Goal: Task Accomplishment & Management: Manage account settings

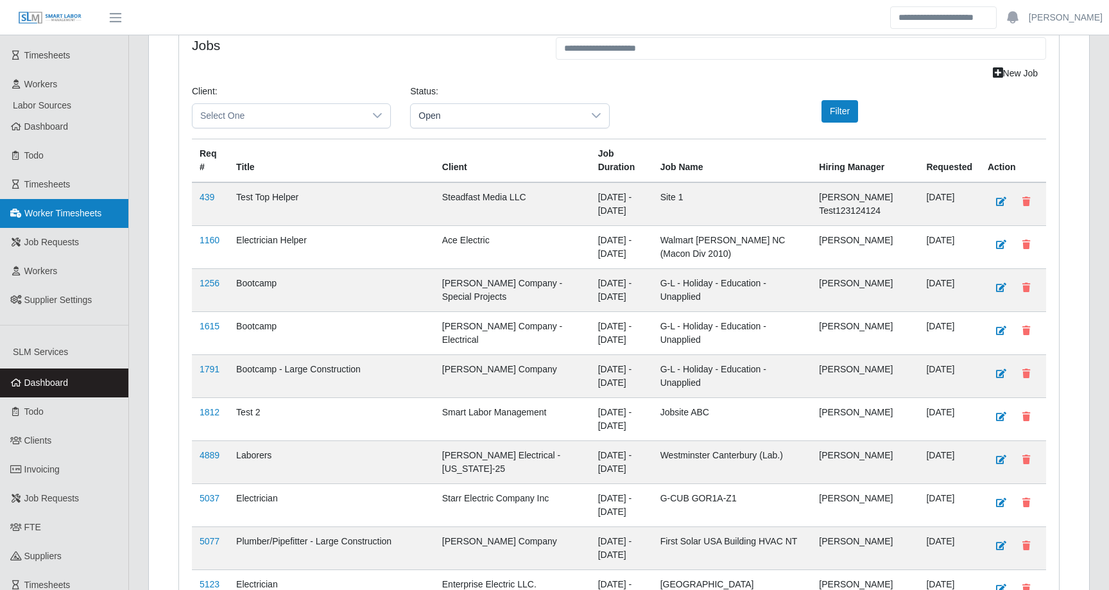
scroll to position [347, 0]
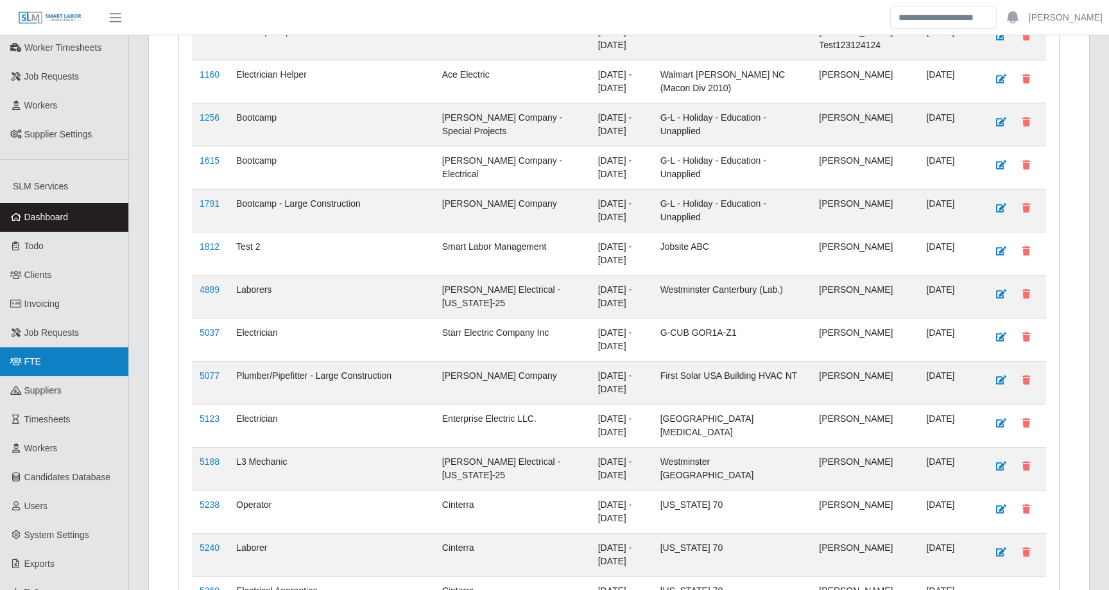
click at [44, 354] on link "FTE" at bounding box center [64, 361] width 128 height 29
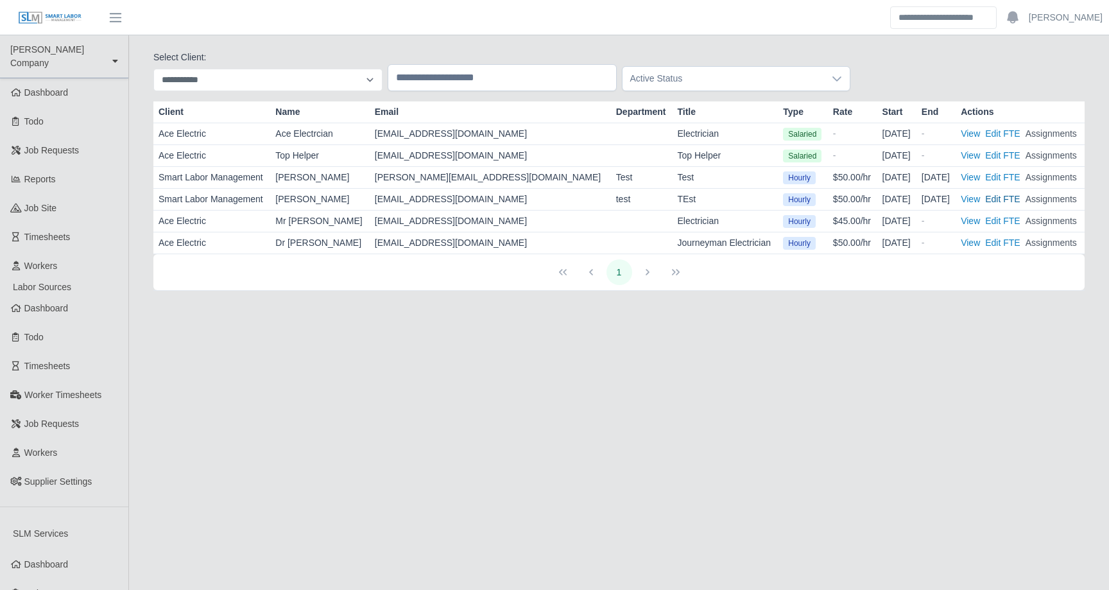
click at [992, 196] on button "Edit FTE" at bounding box center [1002, 198] width 35 height 13
click at [986, 198] on button "Edit FTE" at bounding box center [1002, 198] width 35 height 13
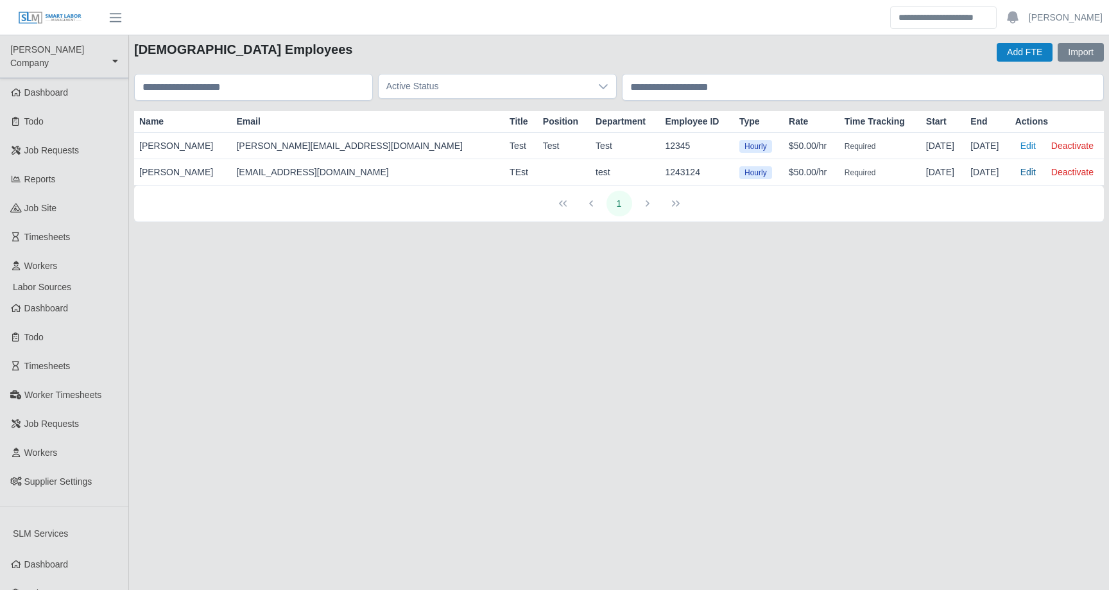
click at [1027, 175] on button "Edit" at bounding box center [1028, 172] width 26 height 18
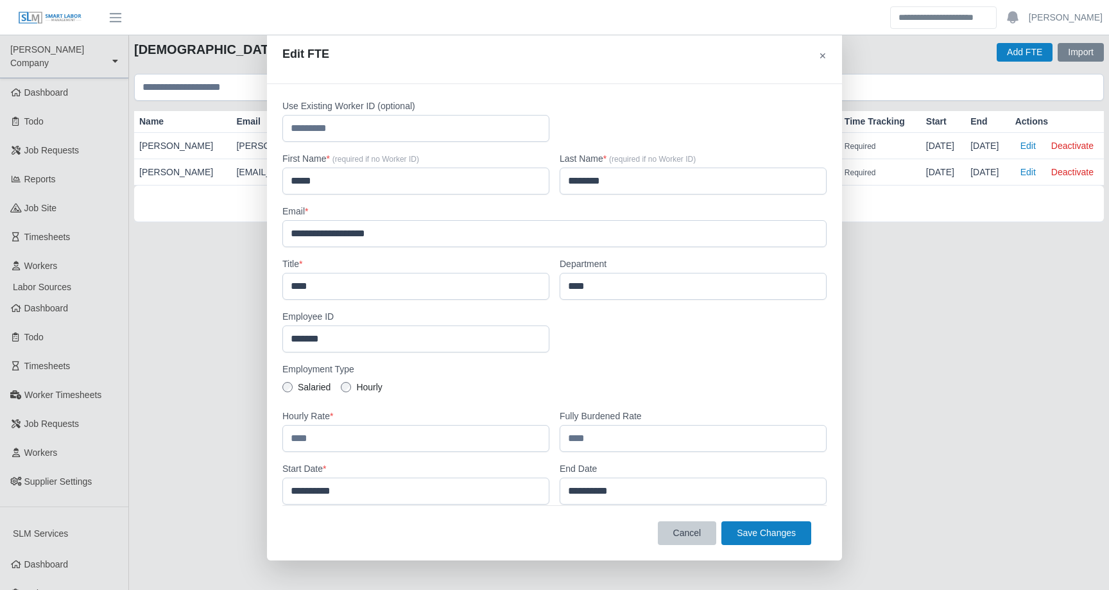
click at [681, 540] on button "Cancel" at bounding box center [687, 533] width 59 height 24
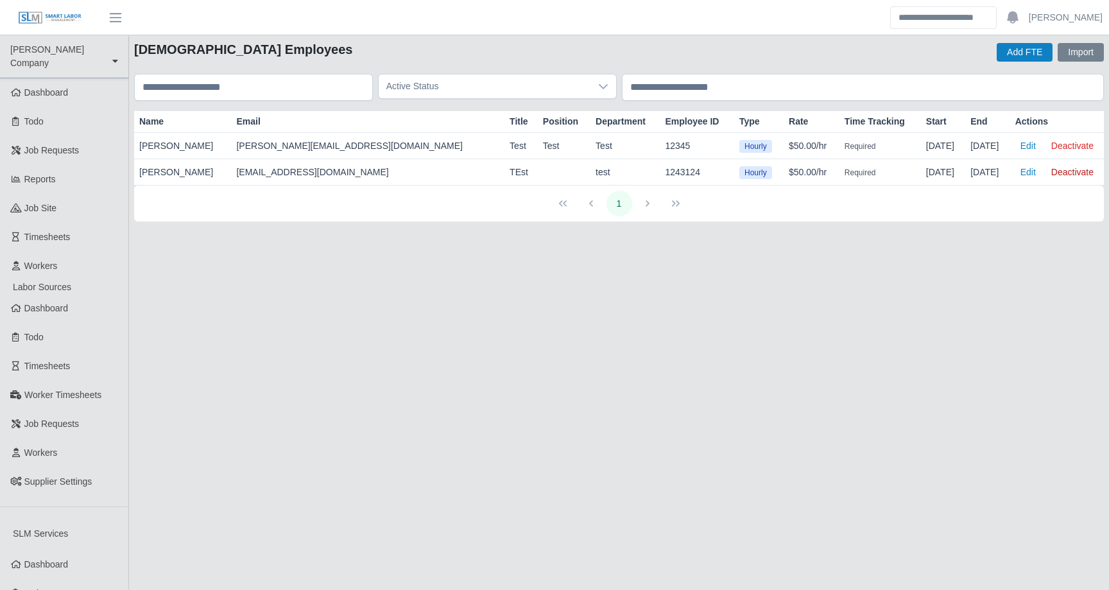
click at [1063, 172] on button "Deactivate" at bounding box center [1072, 172] width 53 height 18
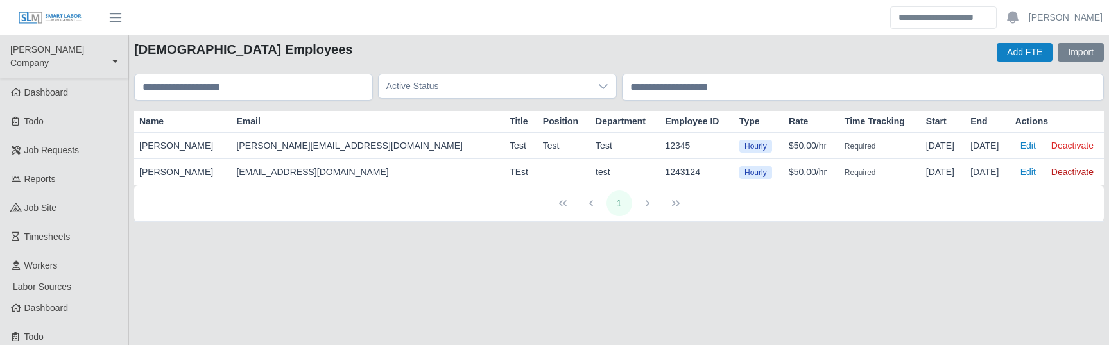
click at [1069, 173] on button "Deactivate" at bounding box center [1072, 172] width 53 height 18
